Goal: Transaction & Acquisition: Purchase product/service

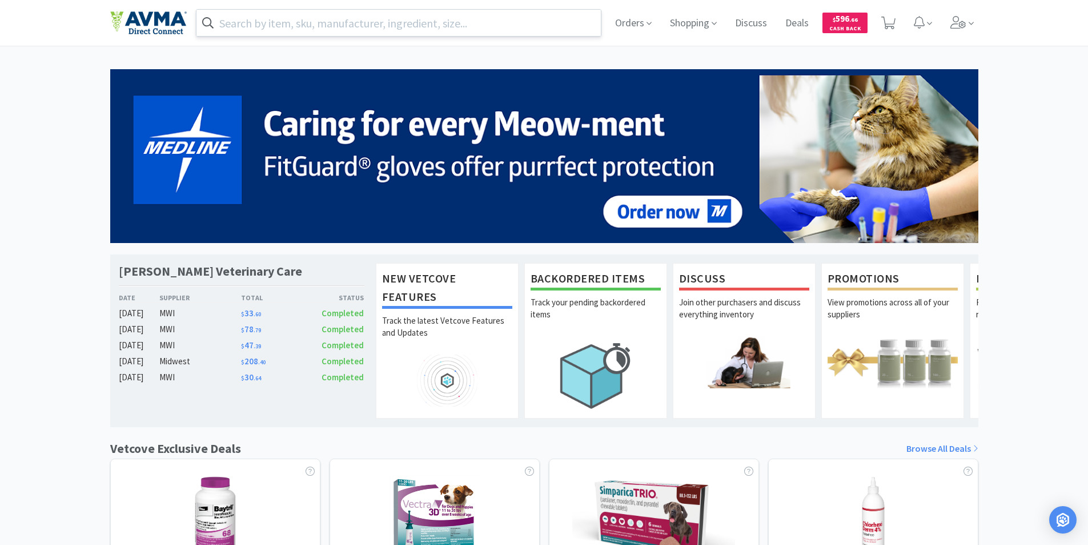
click at [259, 21] on input "text" at bounding box center [399, 23] width 405 height 26
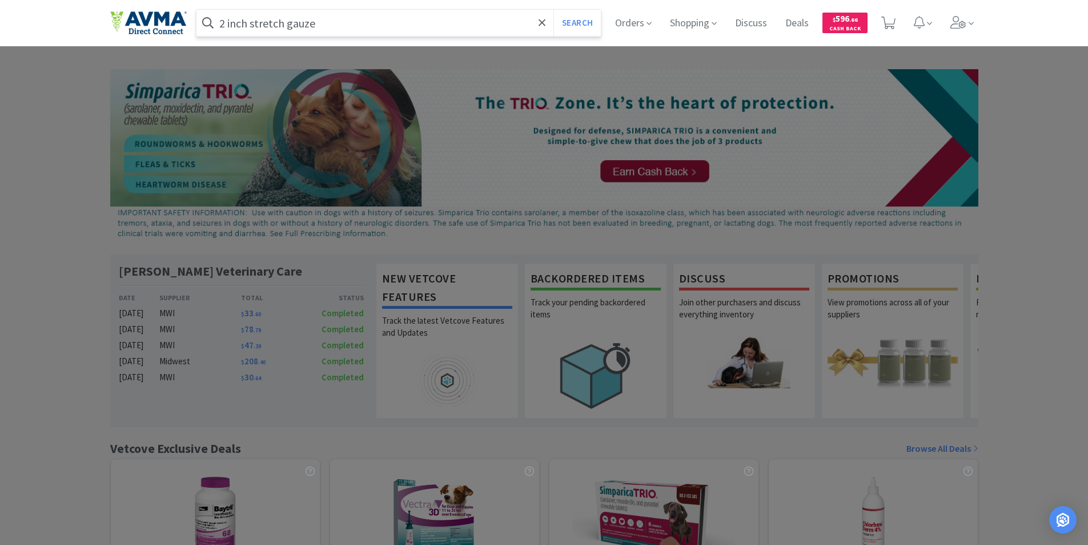
type input "2 inch stretch gauze"
click at [554, 10] on button "Search" at bounding box center [577, 23] width 47 height 26
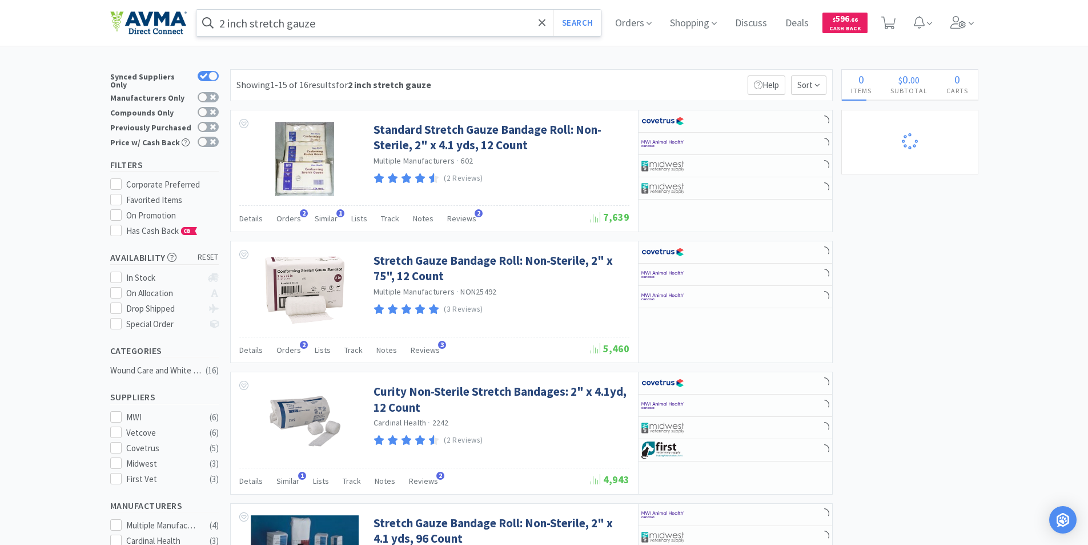
select select "1"
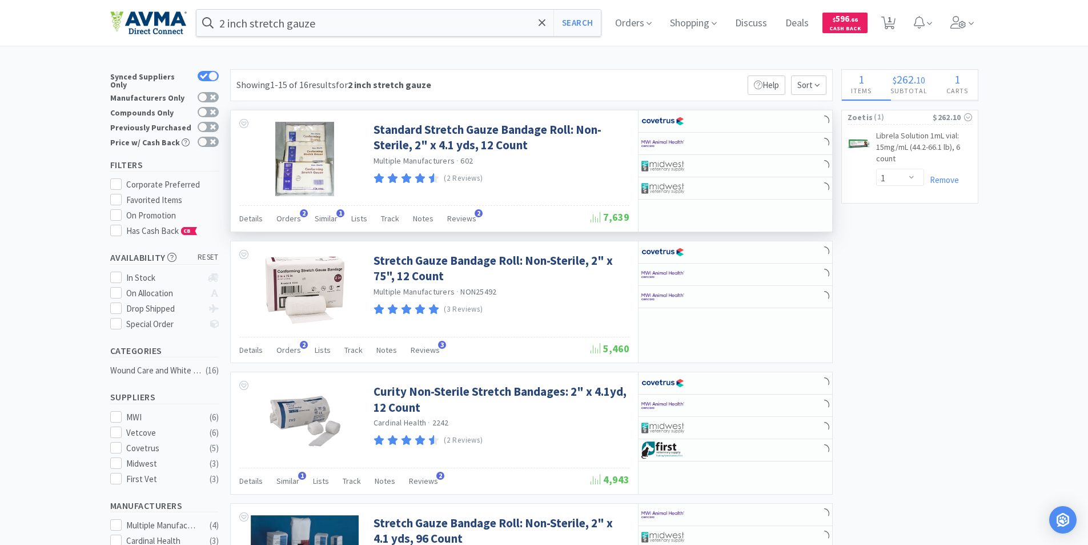
select select "1"
select select "2"
select select "10"
select select "1"
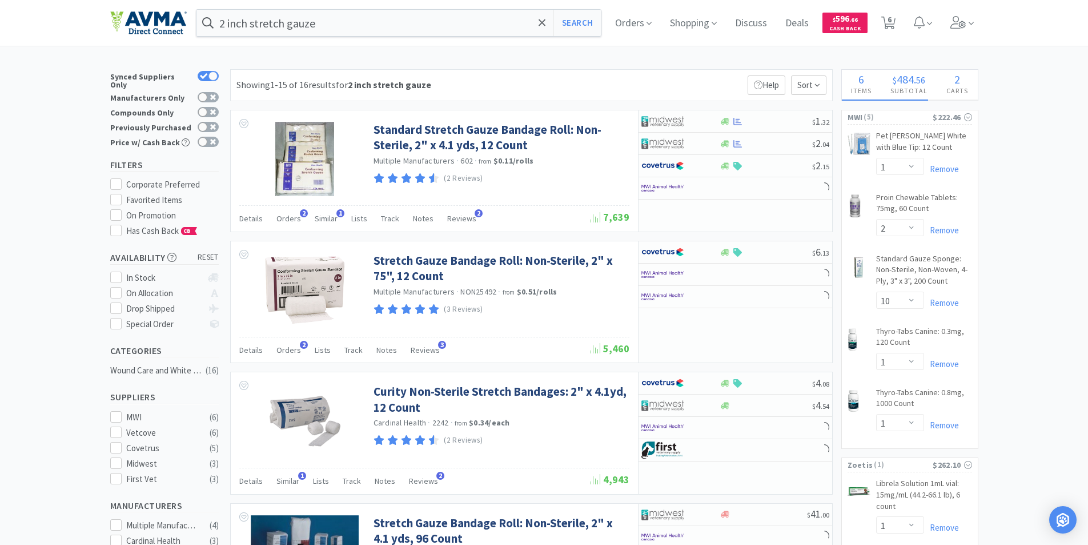
select select "1"
select select "2"
select select "1"
select select "2"
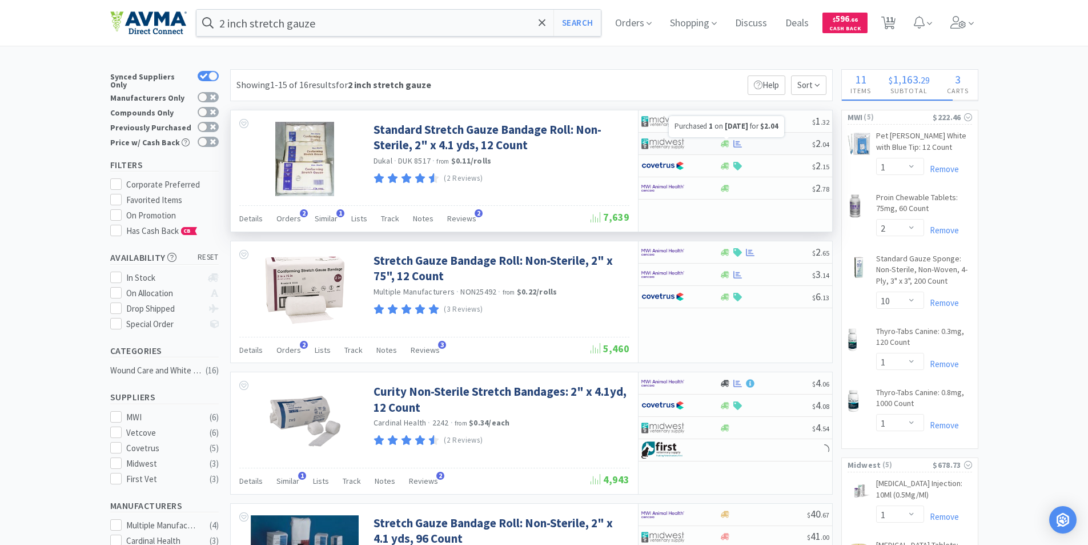
select select "1"
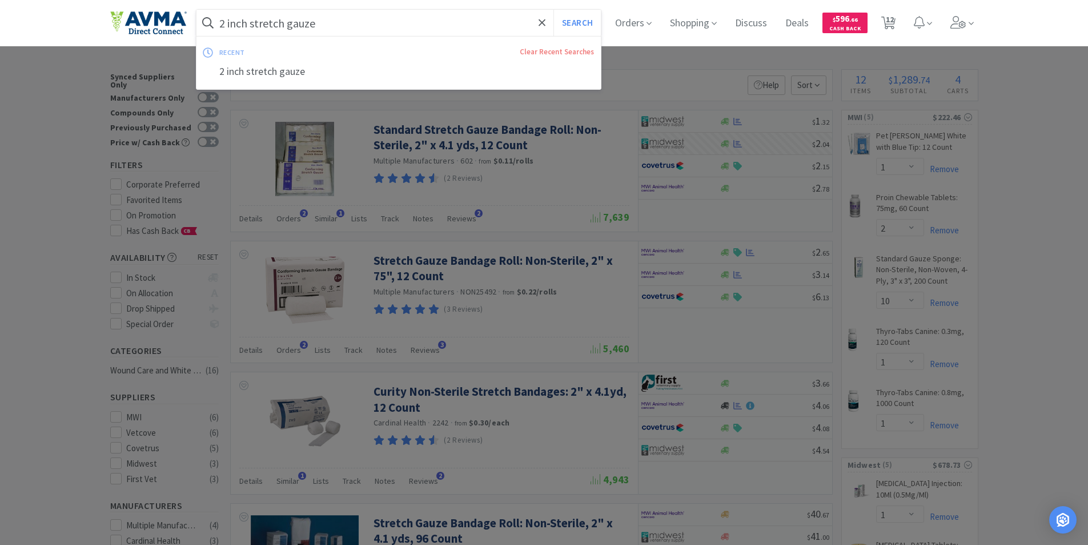
click at [343, 23] on input "2 inch stretch gauze" at bounding box center [399, 23] width 405 height 26
click at [225, 22] on input "2 inch stretch gauze" at bounding box center [399, 23] width 405 height 26
click at [338, 19] on input "2 inch stretch gauze" at bounding box center [399, 23] width 405 height 26
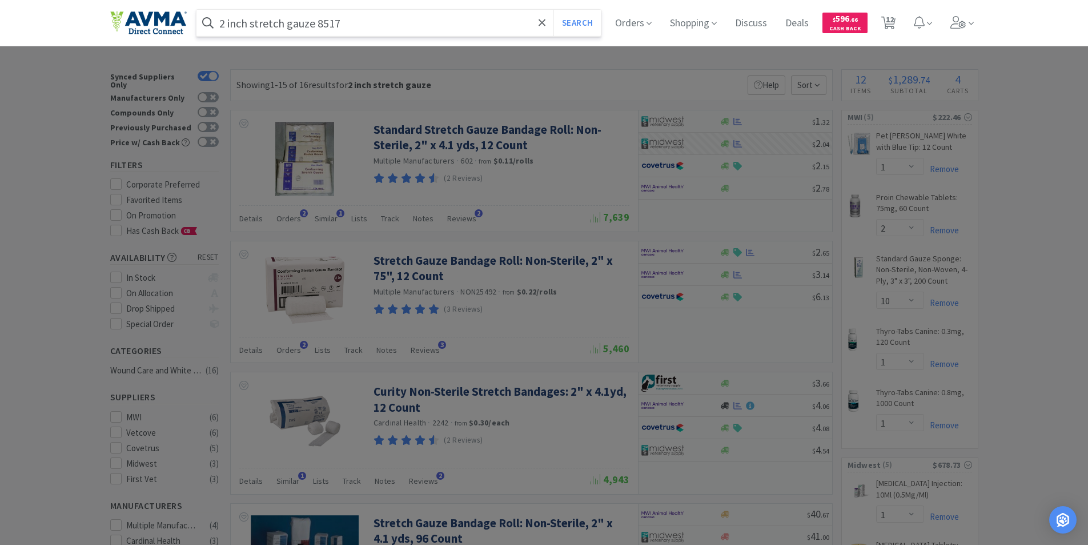
type input "2 inch stretch gauze 8517"
click at [554, 10] on button "Search" at bounding box center [577, 23] width 47 height 26
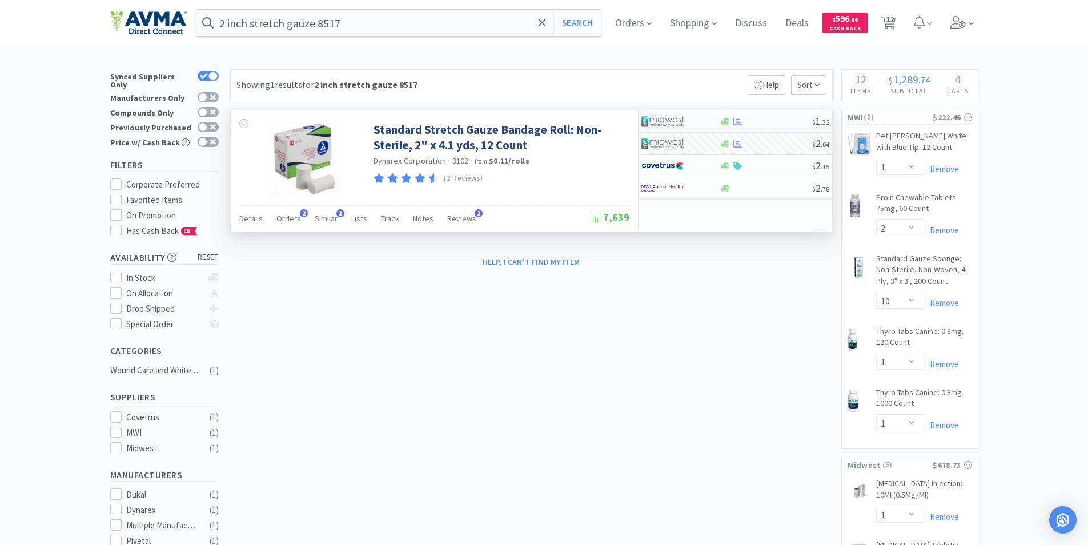
click at [666, 117] on img at bounding box center [663, 121] width 43 height 17
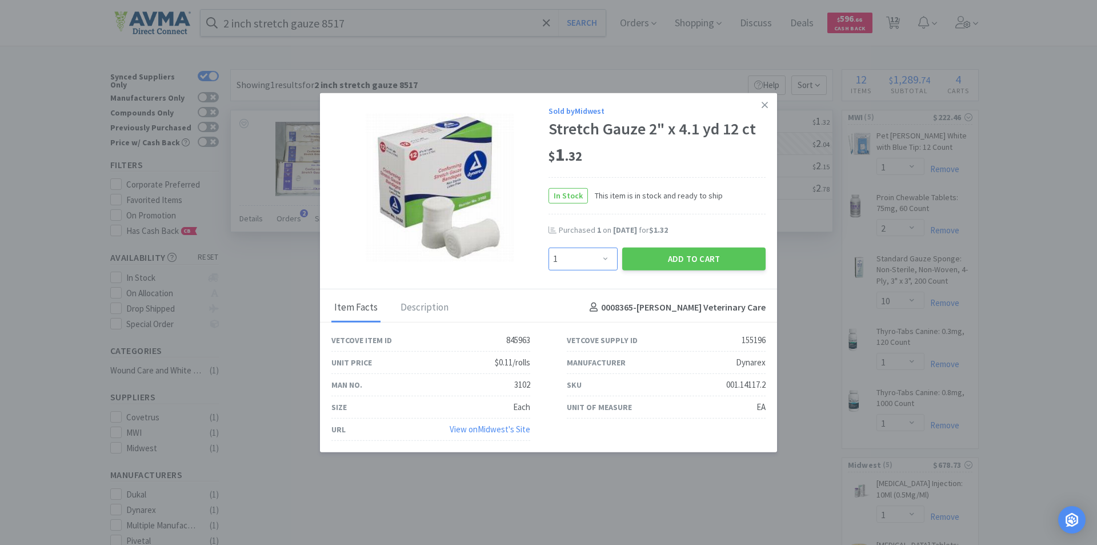
click at [606, 258] on select "Enter Quantity 1 2 3 4 5 6 7 8 9 10 11 12 13 14 15 16 17 18 19 20 Enter Quantity" at bounding box center [583, 258] width 69 height 23
select select "2"
click at [549, 247] on select "Enter Quantity 1 2 3 4 5 6 7 8 9 10 11 12 13 14 15 16 17 18 19 20 Enter Quantity" at bounding box center [583, 258] width 69 height 23
click at [690, 257] on button "Add to Cart" at bounding box center [693, 258] width 143 height 23
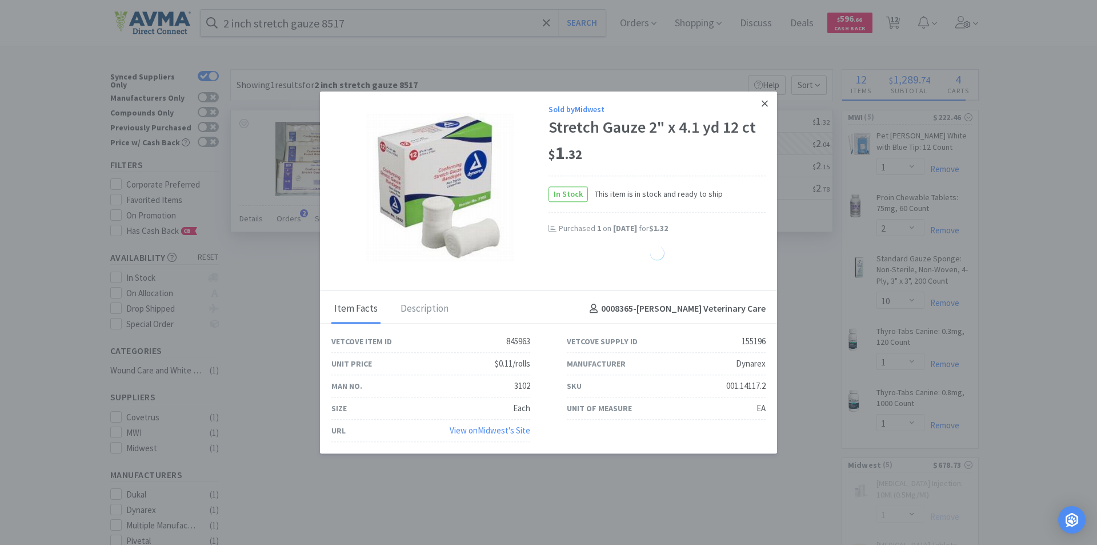
select select "2"
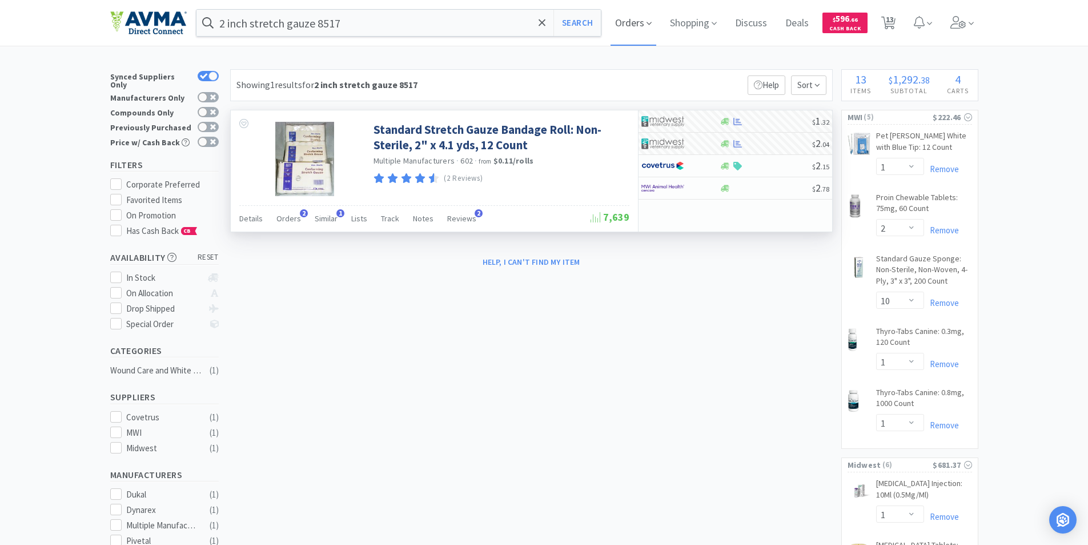
click at [622, 21] on span "Orders" at bounding box center [634, 23] width 46 height 46
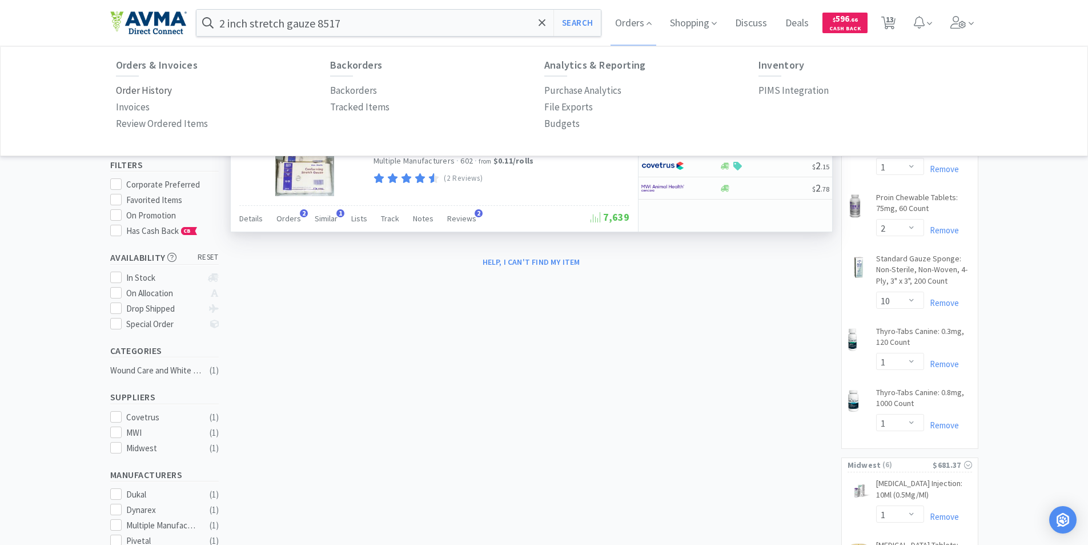
click at [131, 89] on p "Order History" at bounding box center [144, 90] width 56 height 15
